Goal: Information Seeking & Learning: Learn about a topic

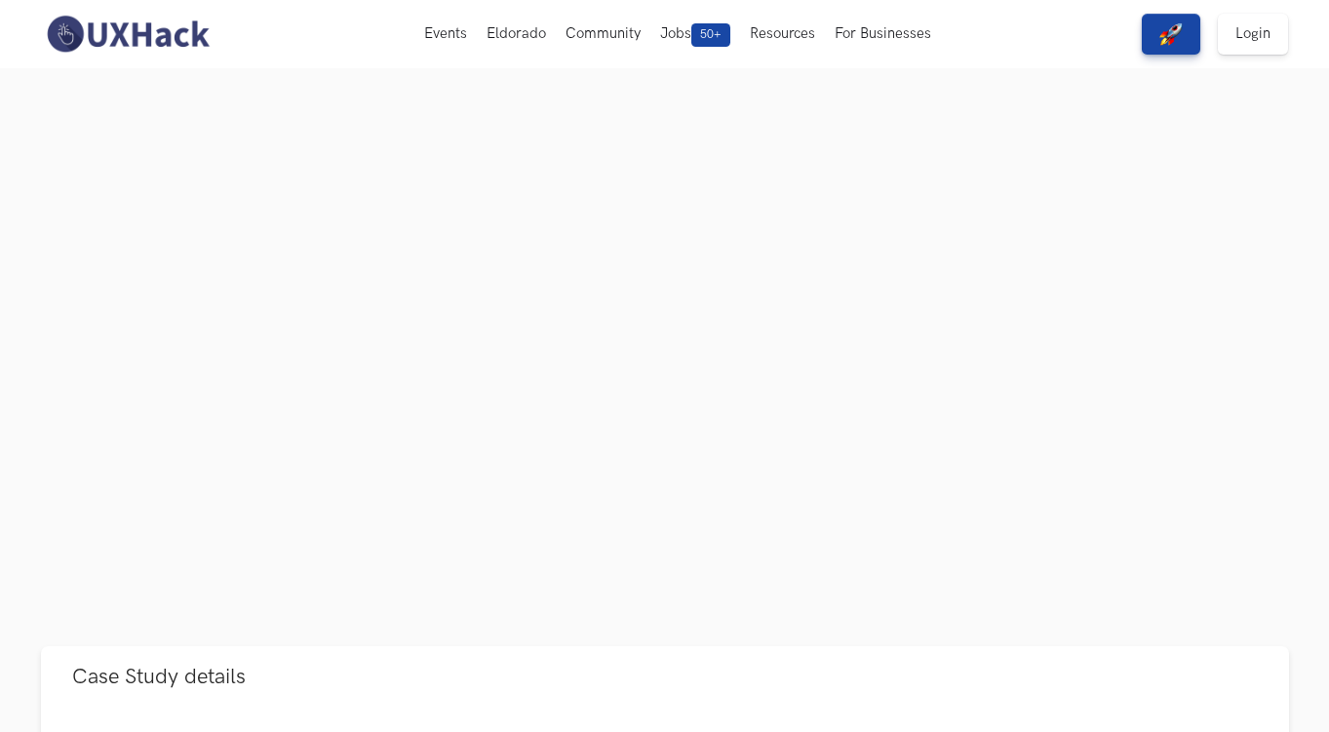
scroll to position [108, 0]
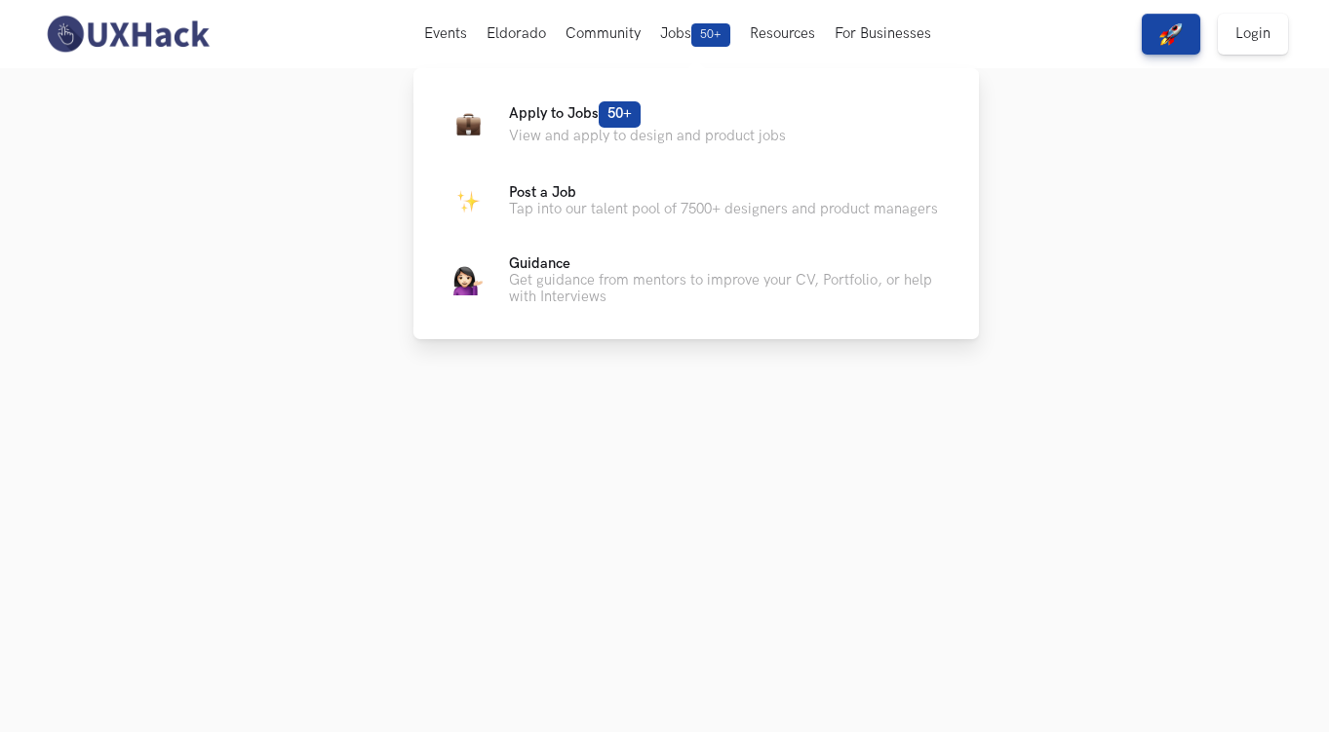
drag, startPoint x: 691, startPoint y: 36, endPoint x: 700, endPoint y: 30, distance: 10.5
click at [700, 30] on span "50+" at bounding box center [710, 34] width 39 height 23
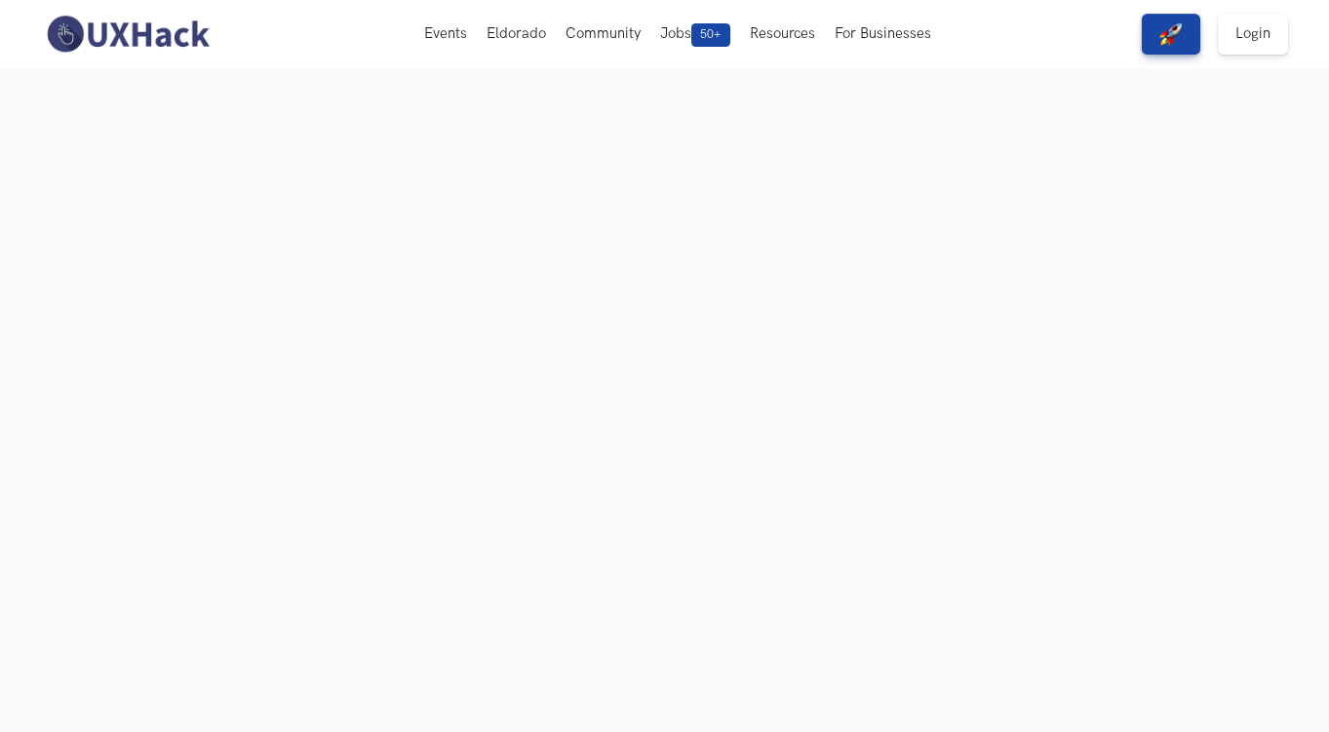
click at [700, 30] on span "50+" at bounding box center [710, 34] width 39 height 23
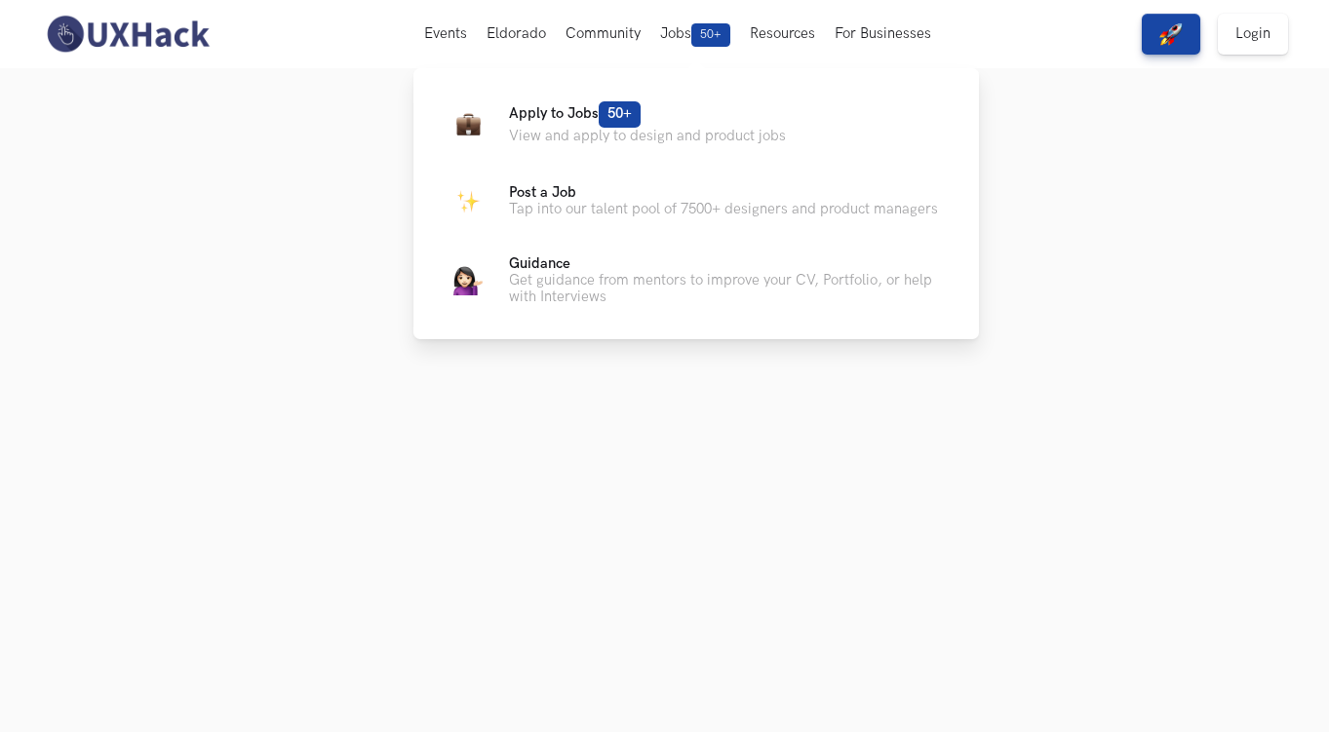
click at [700, 30] on span "50+" at bounding box center [710, 34] width 39 height 23
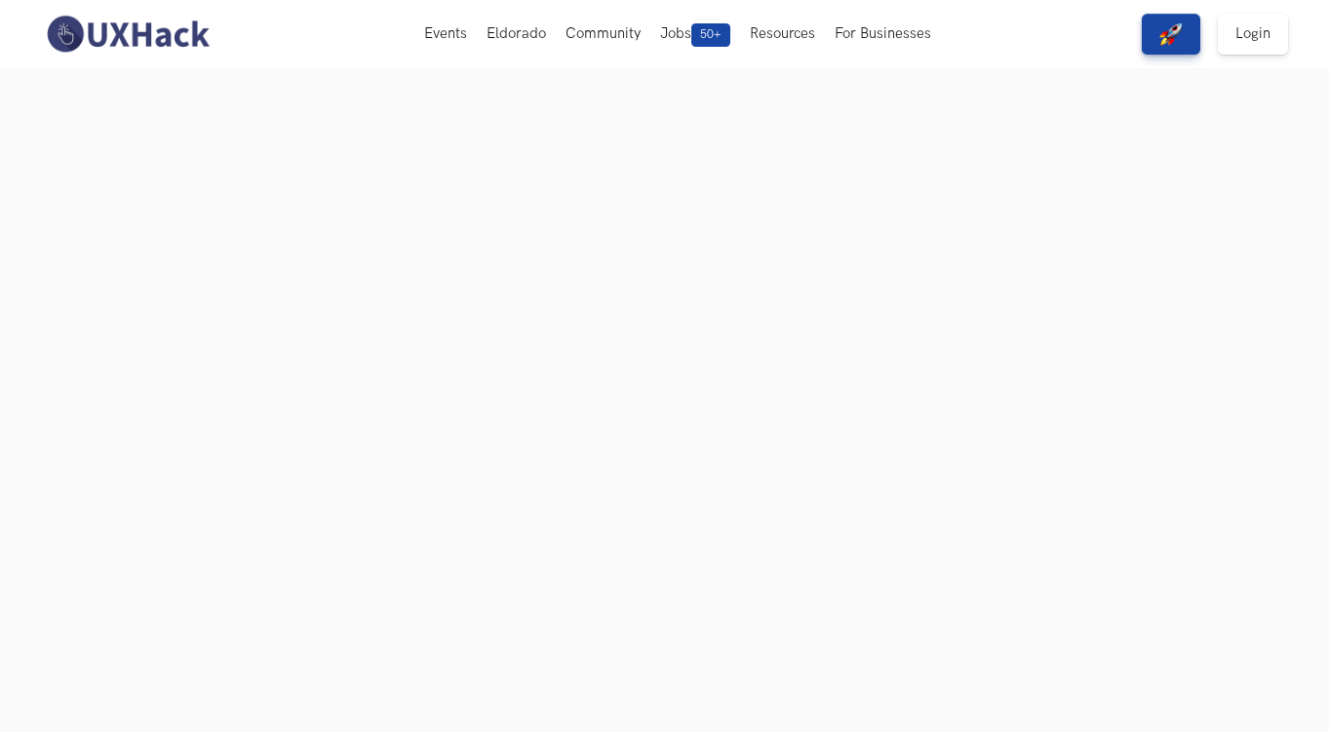
click at [700, 30] on span "50+" at bounding box center [710, 34] width 39 height 23
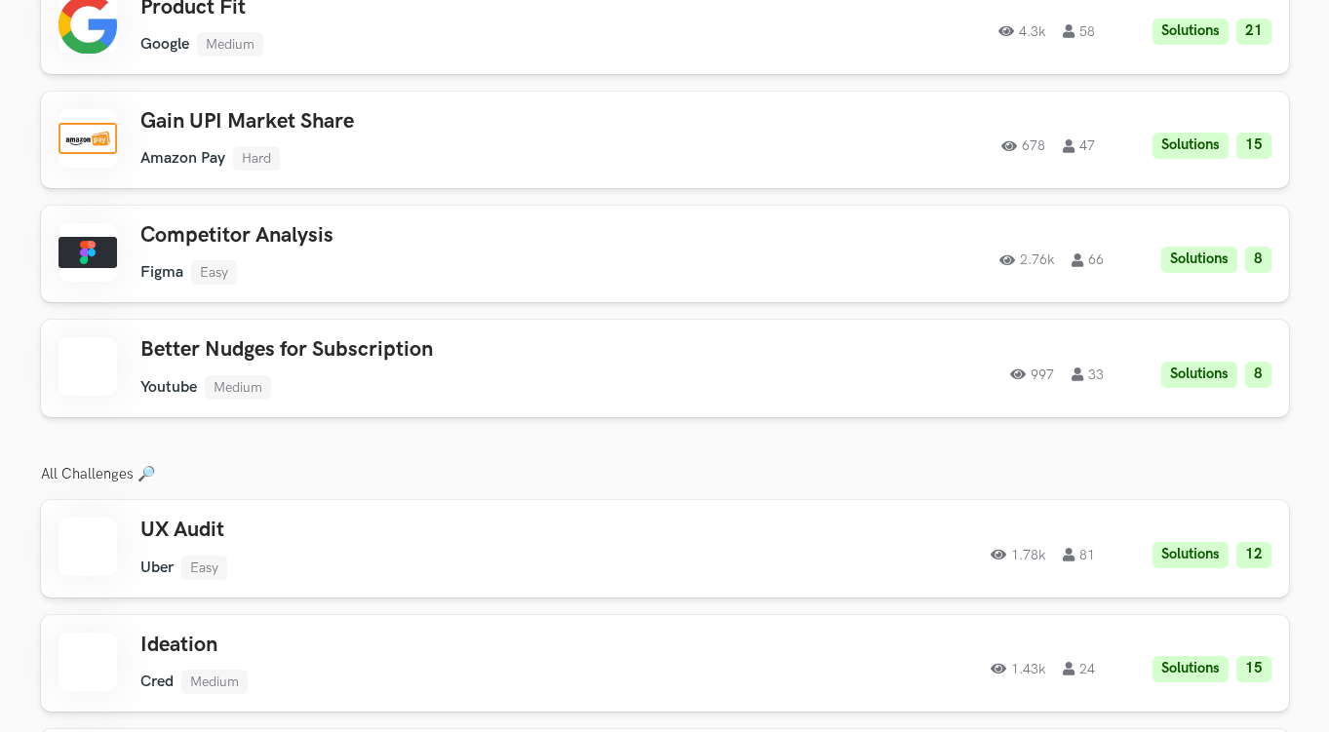
scroll to position [2389, 0]
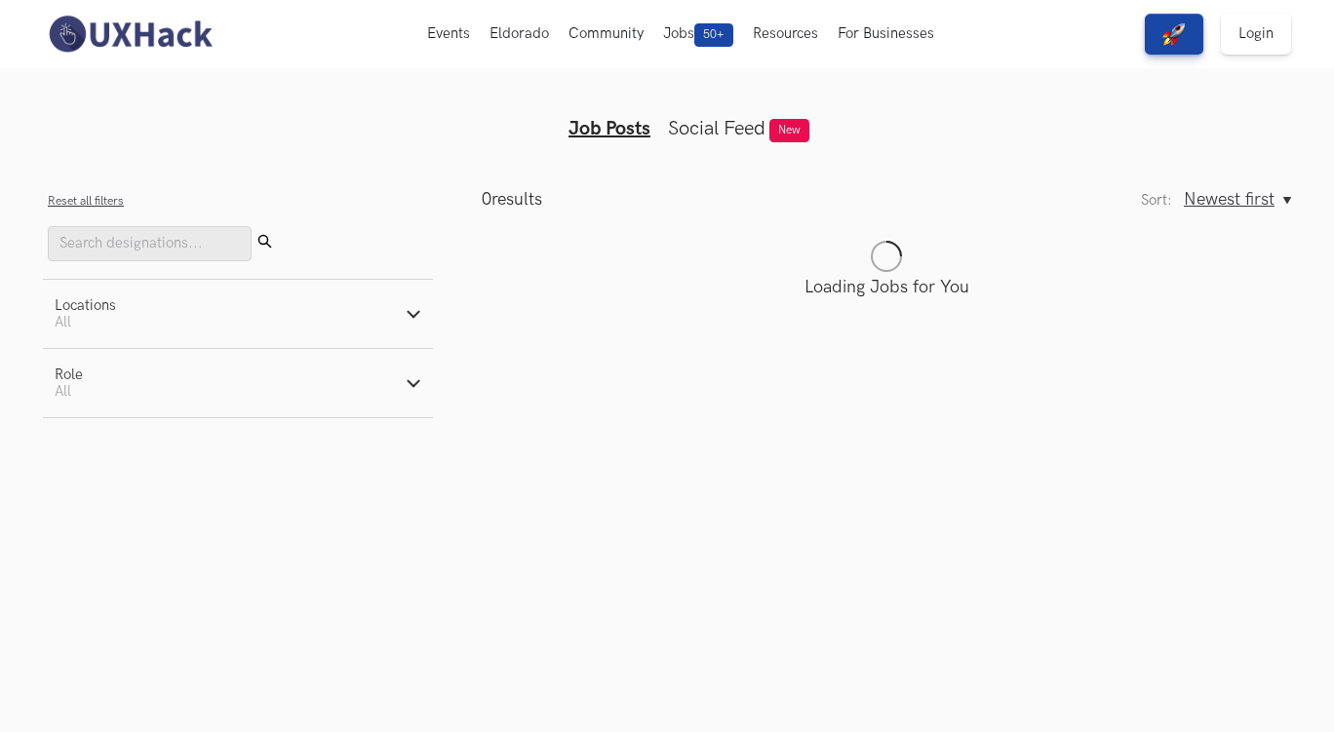
click at [405, 326] on button "Locations Active filters: All" at bounding box center [238, 314] width 390 height 68
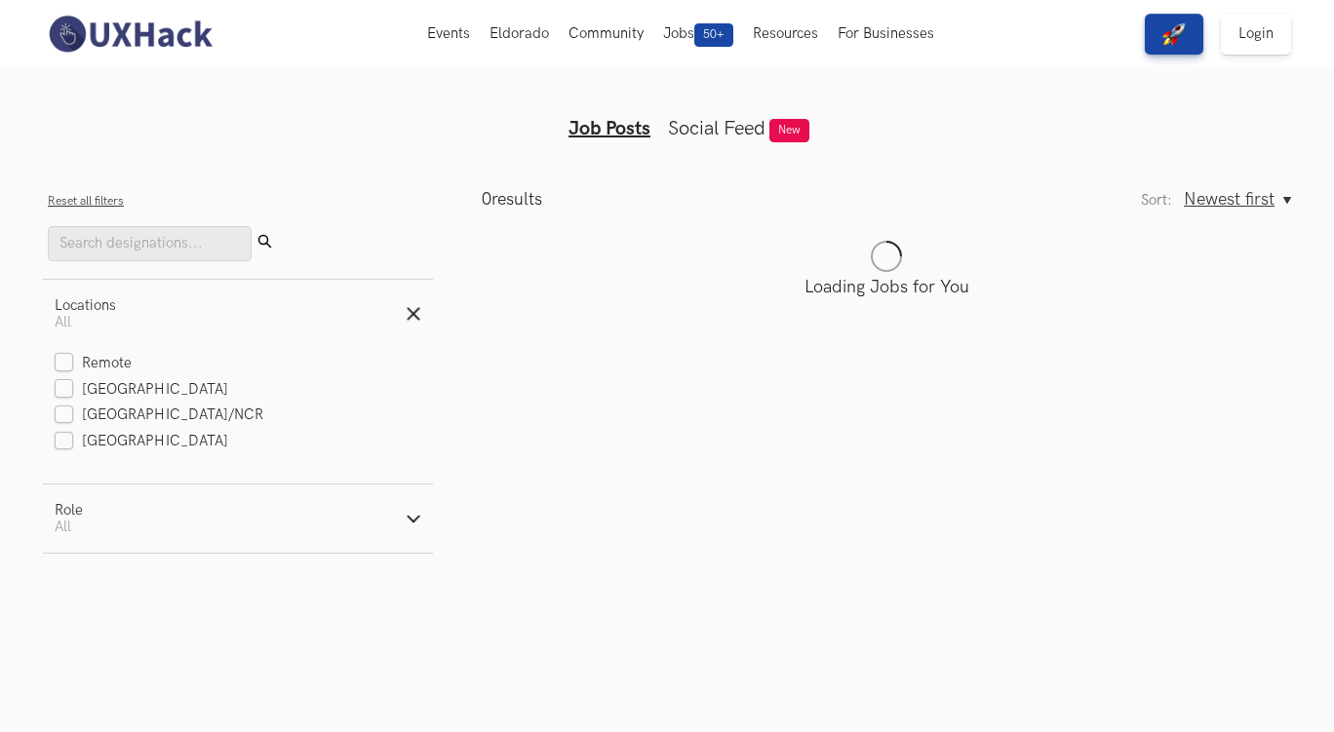
click at [405, 326] on button "Locations Active filters: All" at bounding box center [238, 314] width 390 height 68
